Goal: Register for event/course

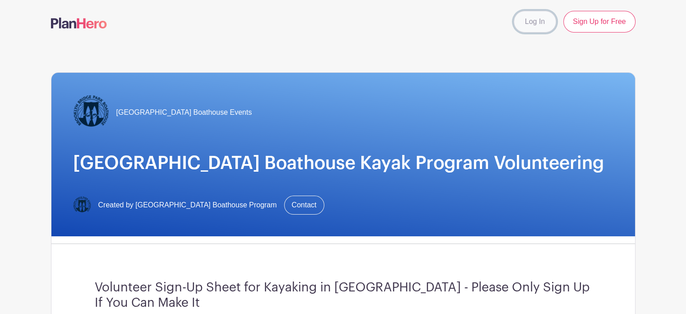
click at [526, 21] on link "Log In" at bounding box center [535, 22] width 42 height 22
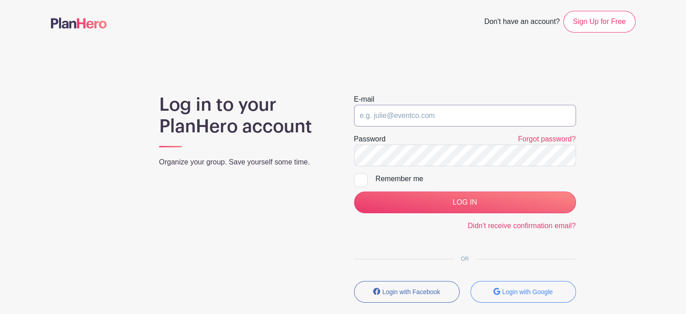
type input "[EMAIL_ADDRESS][DOMAIN_NAME]"
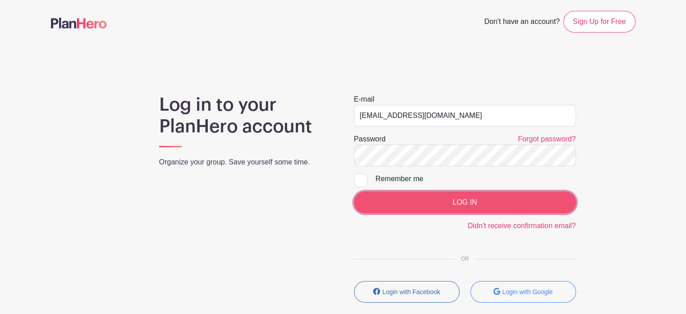
click at [461, 203] on input "LOG IN" at bounding box center [465, 202] width 222 height 22
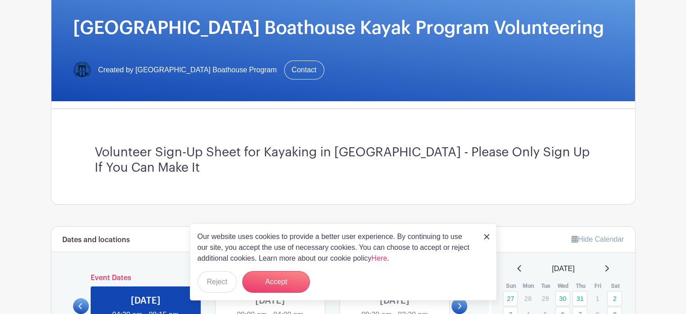
scroll to position [180, 0]
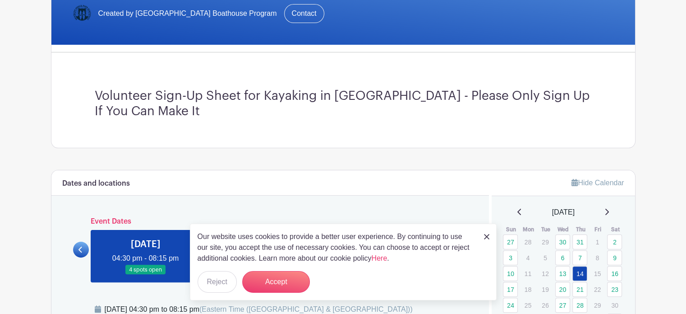
click at [487, 239] on img at bounding box center [486, 236] width 5 height 5
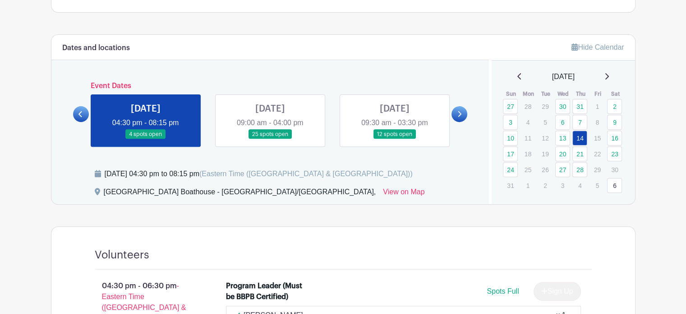
scroll to position [361, 0]
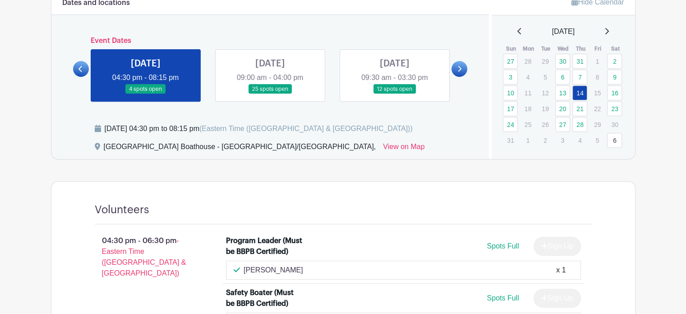
click at [609, 30] on icon at bounding box center [606, 31] width 5 height 7
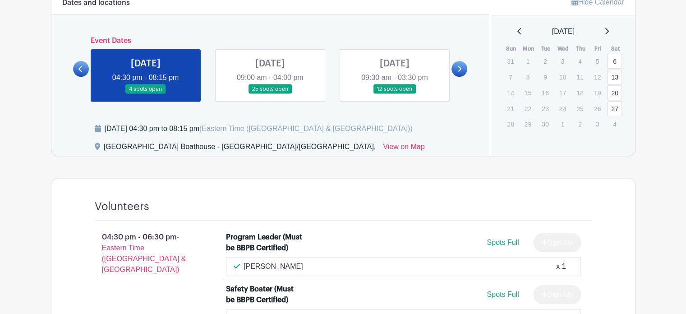
click at [609, 30] on icon at bounding box center [607, 31] width 4 height 6
click at [517, 33] on icon at bounding box center [519, 31] width 5 height 7
click at [517, 33] on icon at bounding box center [519, 31] width 4 height 6
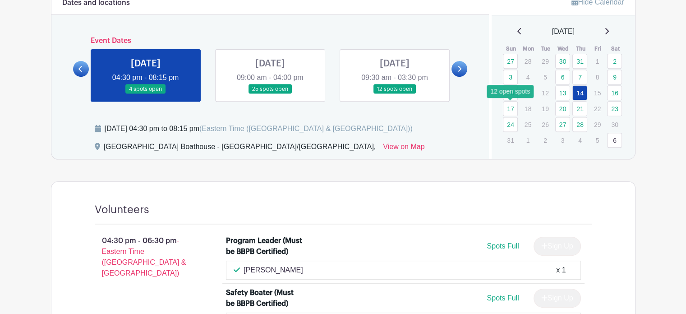
click at [510, 106] on link "17" at bounding box center [510, 108] width 15 height 15
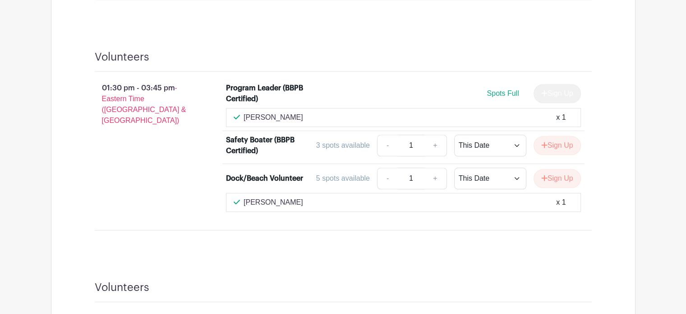
scroll to position [858, 0]
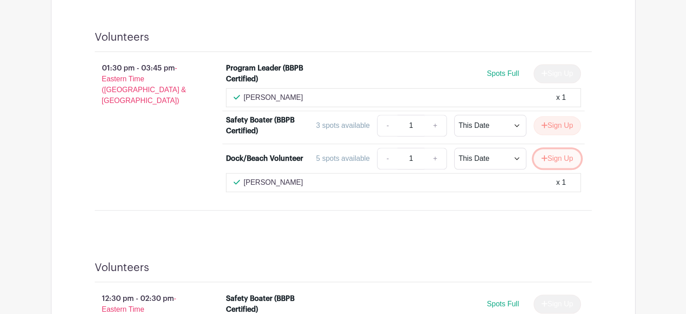
click at [556, 157] on button "Sign Up" at bounding box center [557, 158] width 47 height 19
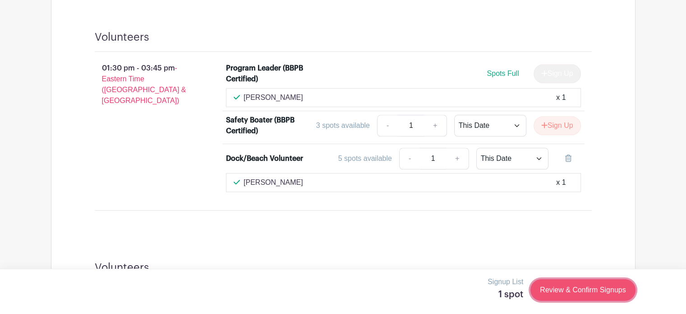
click at [594, 286] on link "Review & Confirm Signups" at bounding box center [582, 290] width 105 height 22
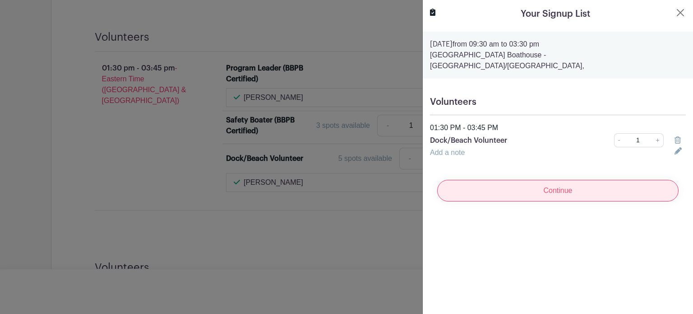
click at [558, 180] on input "Continue" at bounding box center [557, 191] width 241 height 22
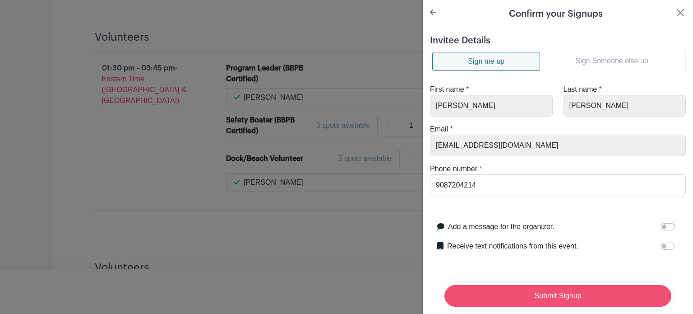
click at [564, 289] on input "Submit Signup" at bounding box center [557, 296] width 227 height 22
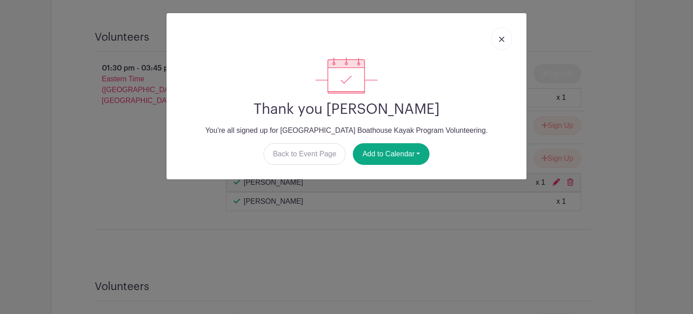
click at [502, 46] on link at bounding box center [501, 39] width 21 height 23
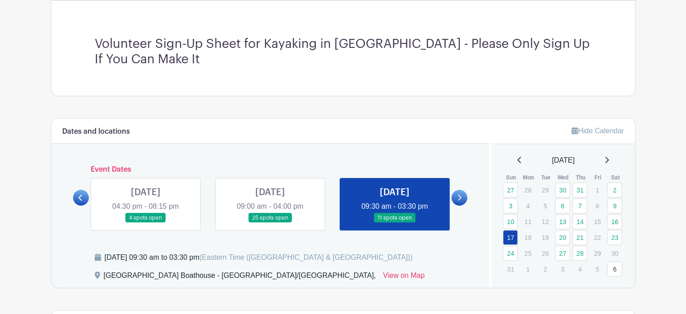
scroll to position [381, 0]
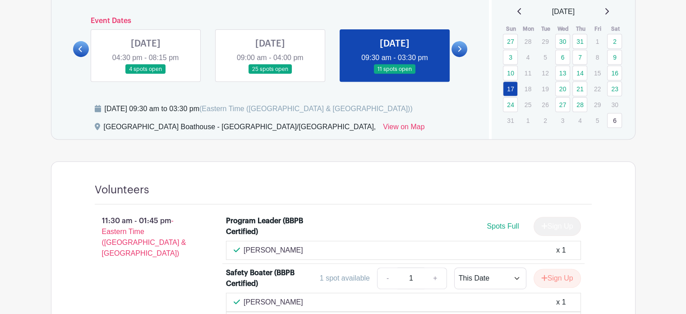
click at [609, 9] on icon at bounding box center [607, 11] width 4 height 6
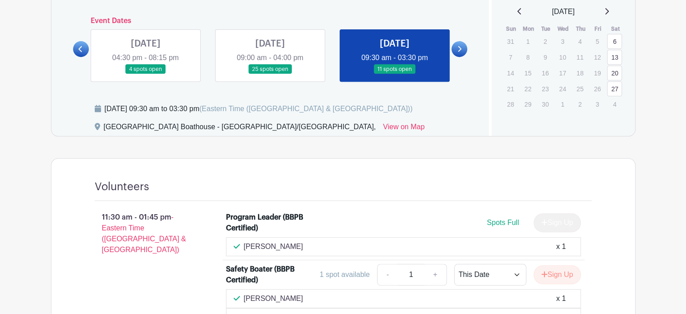
click at [613, 41] on link "6" at bounding box center [614, 41] width 15 height 15
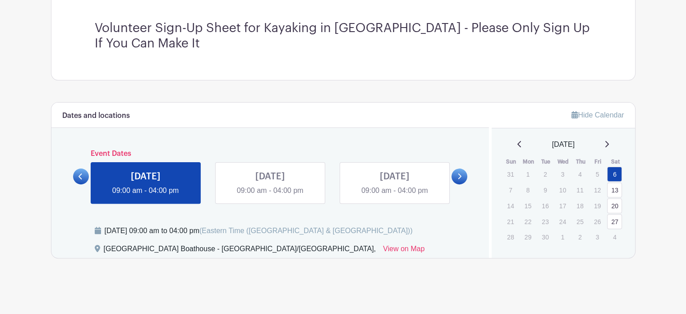
click at [615, 190] on link "13" at bounding box center [614, 189] width 15 height 15
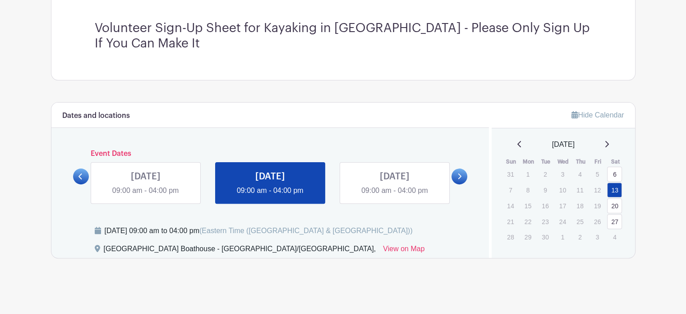
click at [612, 205] on link "20" at bounding box center [614, 205] width 15 height 15
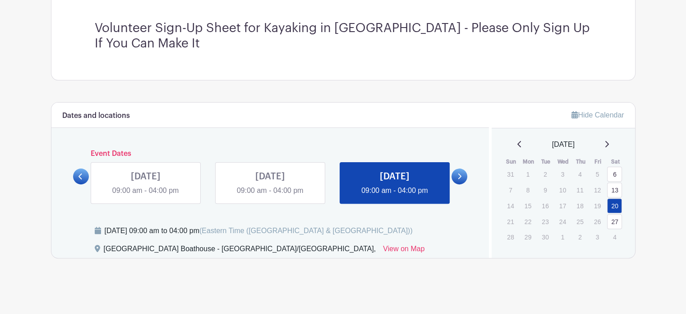
click at [617, 219] on link "27" at bounding box center [614, 221] width 15 height 15
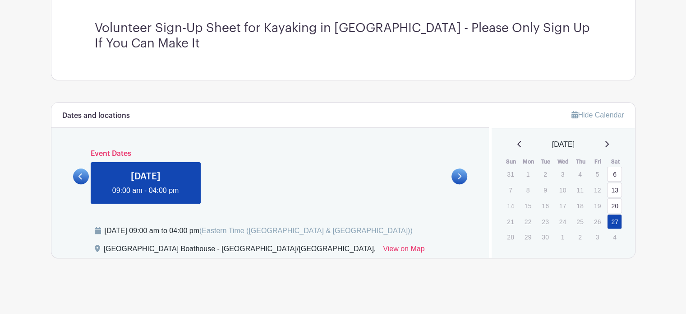
click at [517, 146] on icon at bounding box center [519, 143] width 5 height 7
click at [617, 220] on link "23" at bounding box center [614, 221] width 15 height 15
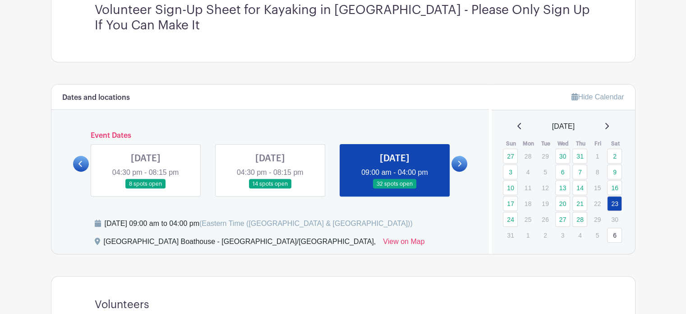
scroll to position [246, 0]
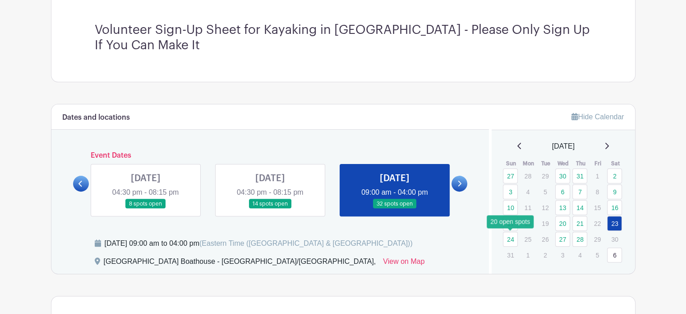
click at [511, 237] on link "24" at bounding box center [510, 238] width 15 height 15
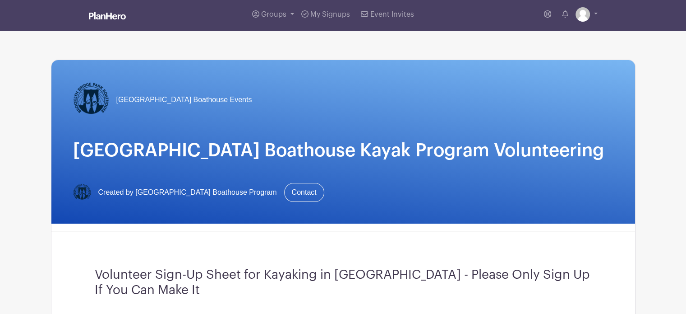
scroll to position [318, 0]
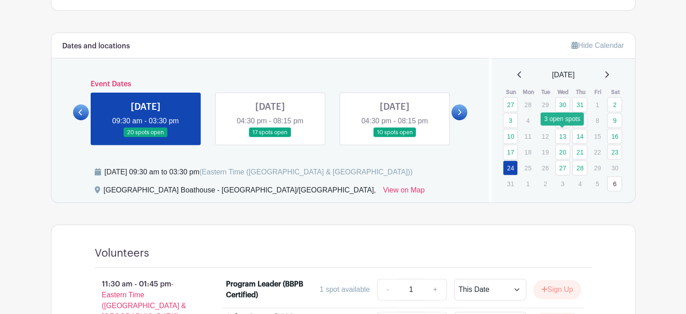
click at [558, 138] on link "13" at bounding box center [562, 136] width 15 height 15
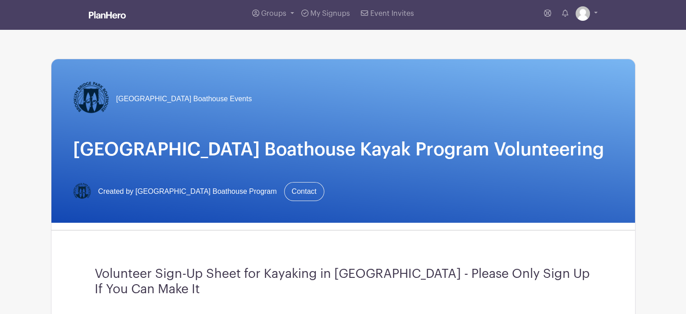
scroll to position [2, 0]
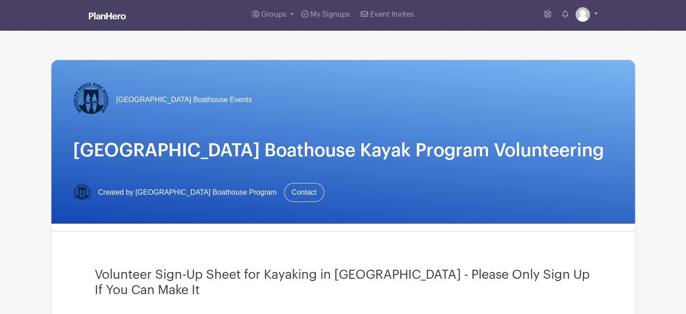
click at [590, 14] on link at bounding box center [587, 14] width 22 height 14
click at [552, 55] on link "Logout" at bounding box center [561, 58] width 71 height 14
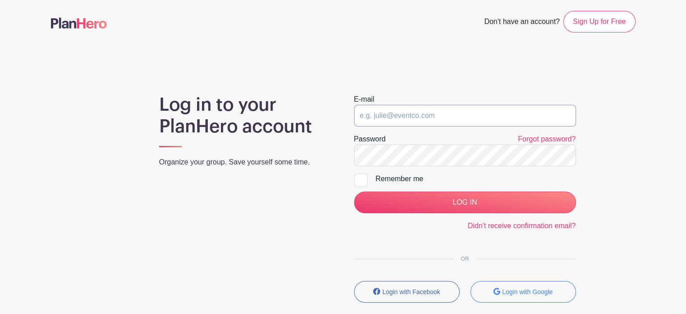
type input "[EMAIL_ADDRESS][DOMAIN_NAME]"
